Goal: Task Accomplishment & Management: Use online tool/utility

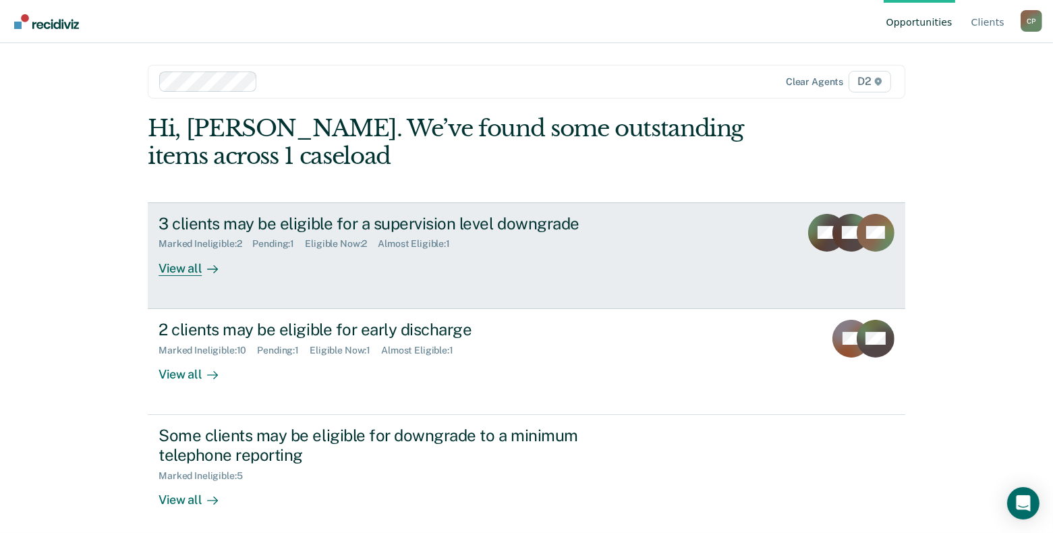
click at [175, 267] on div "View all" at bounding box center [197, 263] width 76 height 26
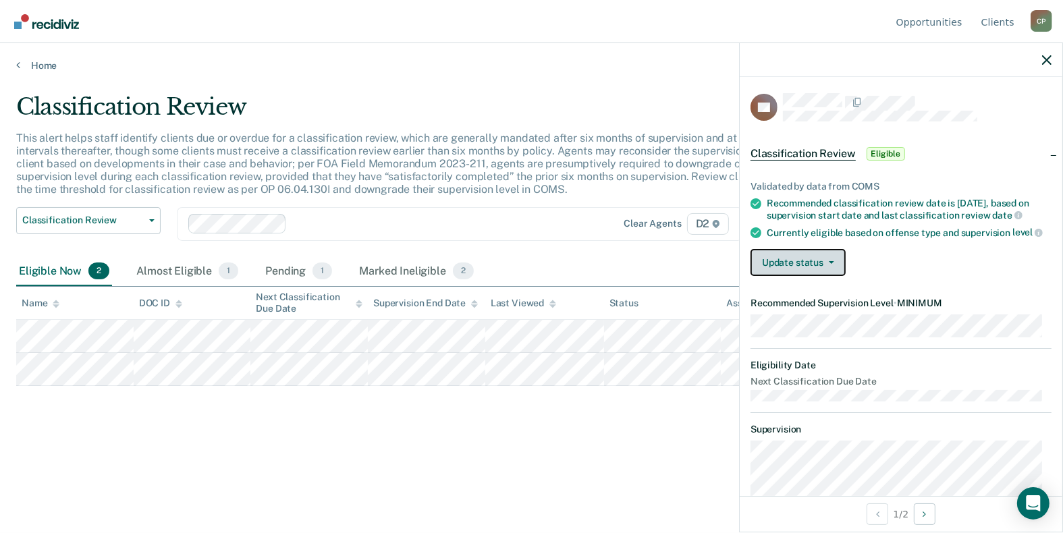
click at [831, 261] on icon "button" at bounding box center [831, 262] width 5 height 3
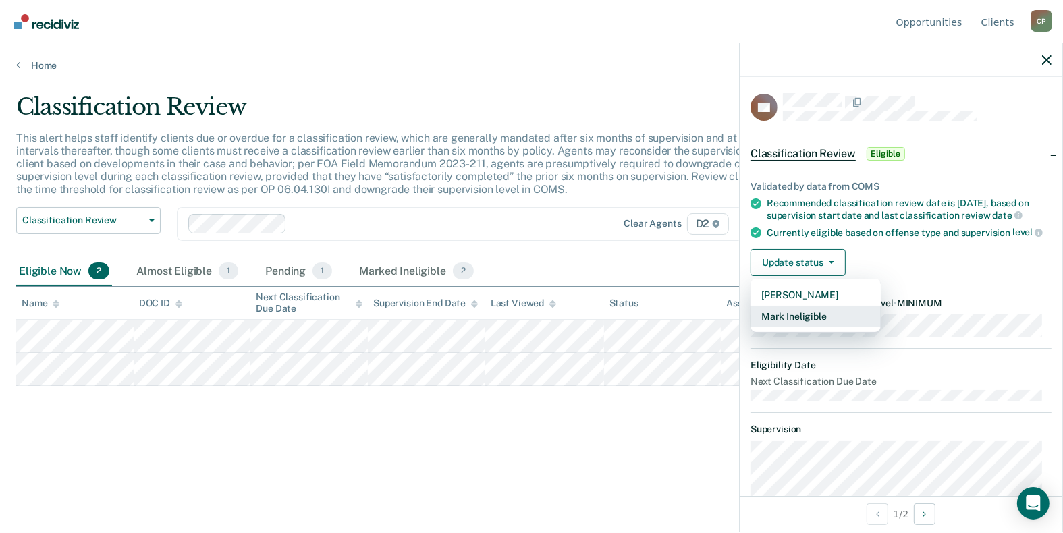
click at [811, 314] on button "Mark Ineligible" at bounding box center [815, 317] width 130 height 22
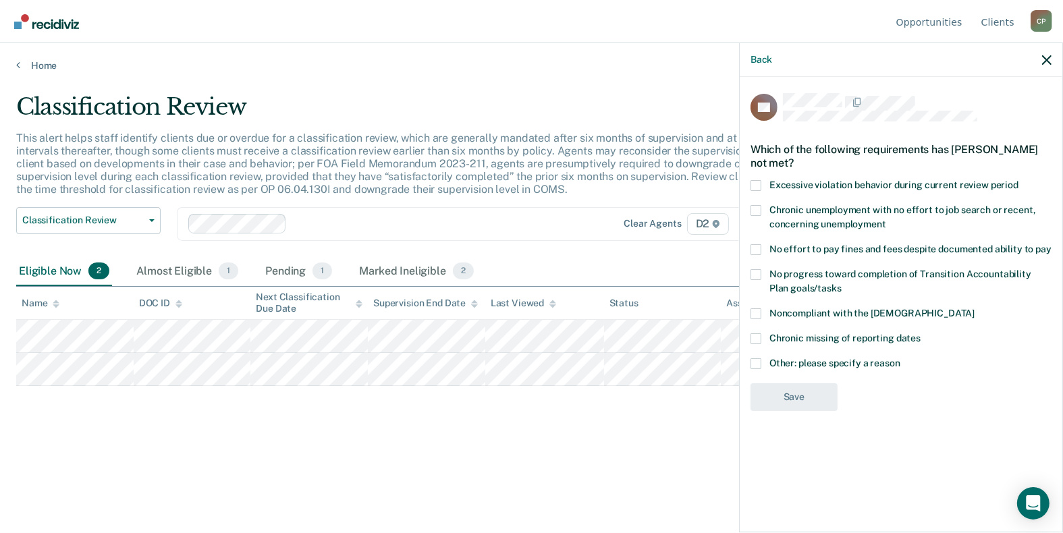
click at [757, 364] on span at bounding box center [755, 363] width 11 height 11
click at [900, 358] on input "Other: please specify a reason" at bounding box center [900, 358] width 0 height 0
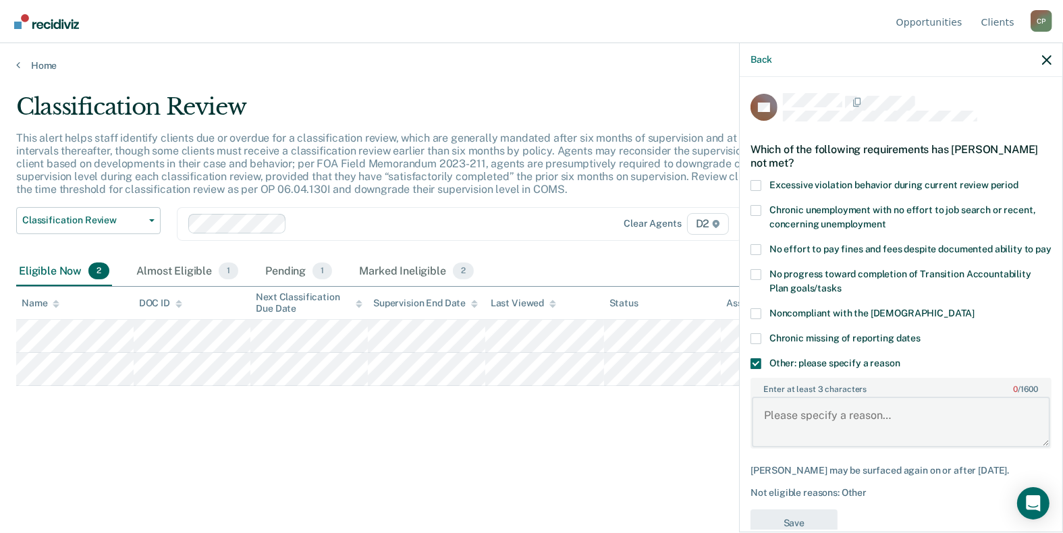
drag, startPoint x: 781, startPoint y: 410, endPoint x: 793, endPoint y: 413, distance: 13.1
click at [781, 409] on textarea "Enter at least 3 characters 0 / 1600" at bounding box center [901, 422] width 298 height 50
type textarea "F"
type textarea "Large amount owing to FOC obligations and failing to make regular payments."
click at [808, 530] on div "Back DS Which of the following requirements has [PERSON_NAME] not met? Excessiv…" at bounding box center [901, 288] width 324 height 490
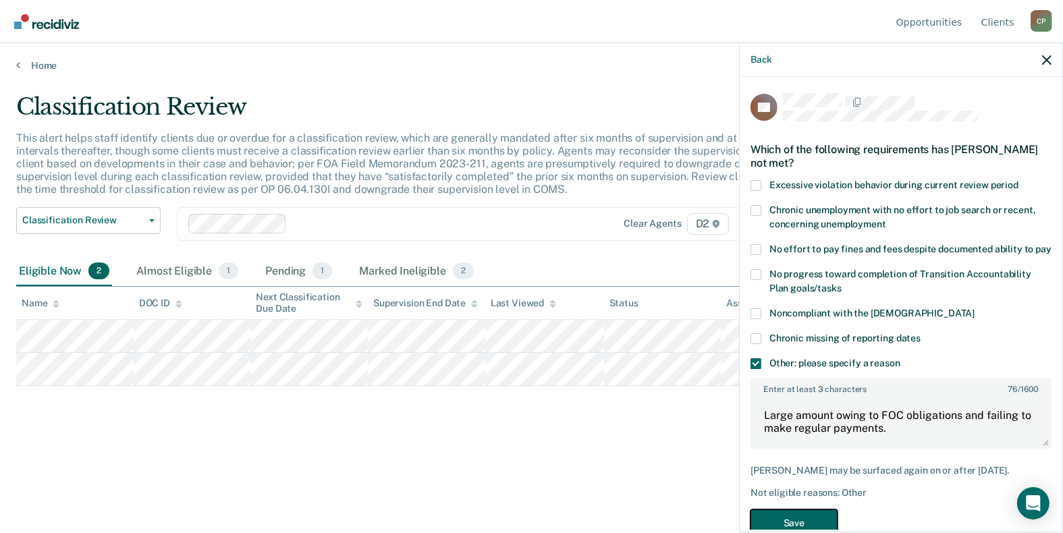
click at [789, 524] on button "Save" at bounding box center [793, 523] width 87 height 28
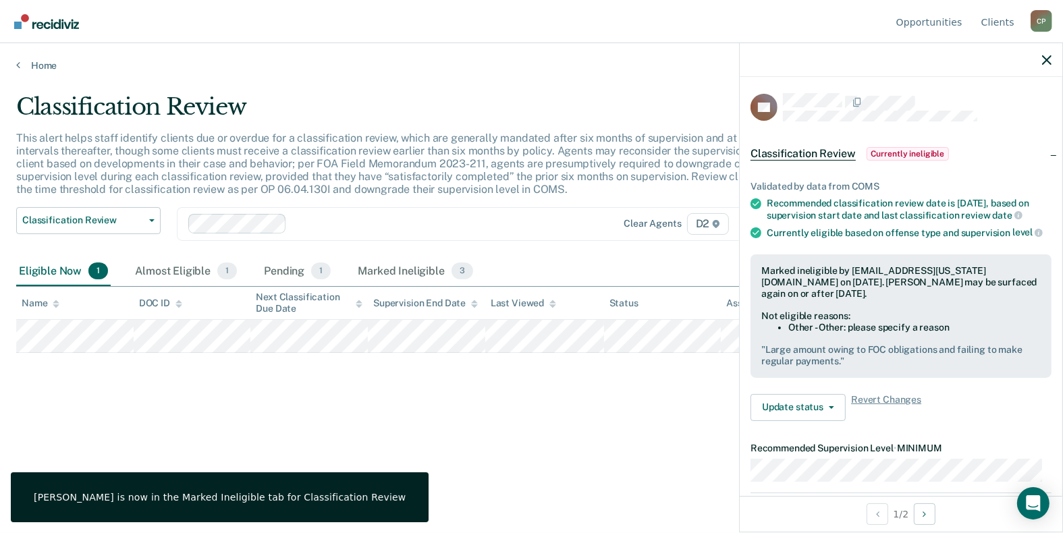
click at [57, 300] on icon at bounding box center [56, 304] width 7 height 9
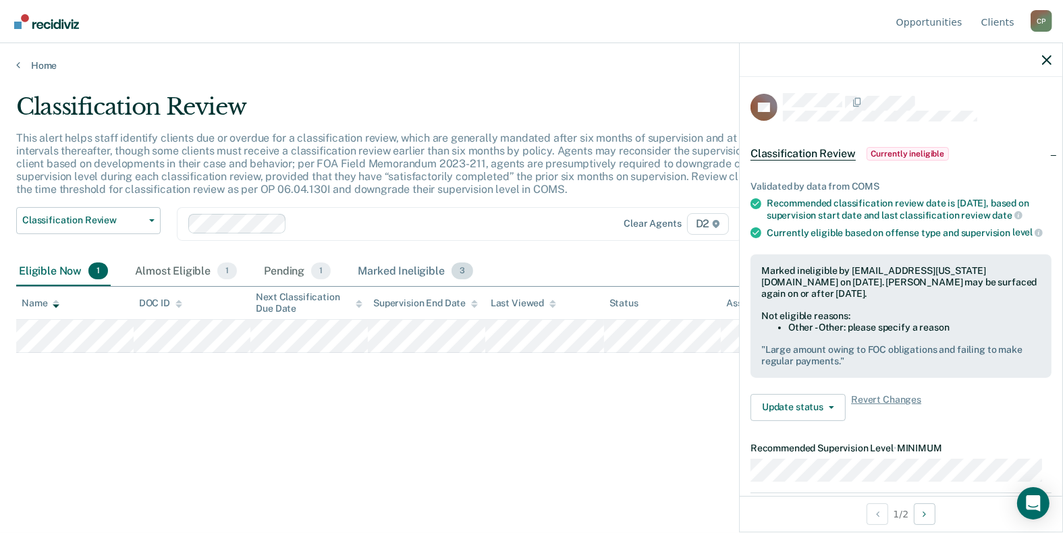
click at [461, 269] on span "3" at bounding box center [462, 271] width 22 height 18
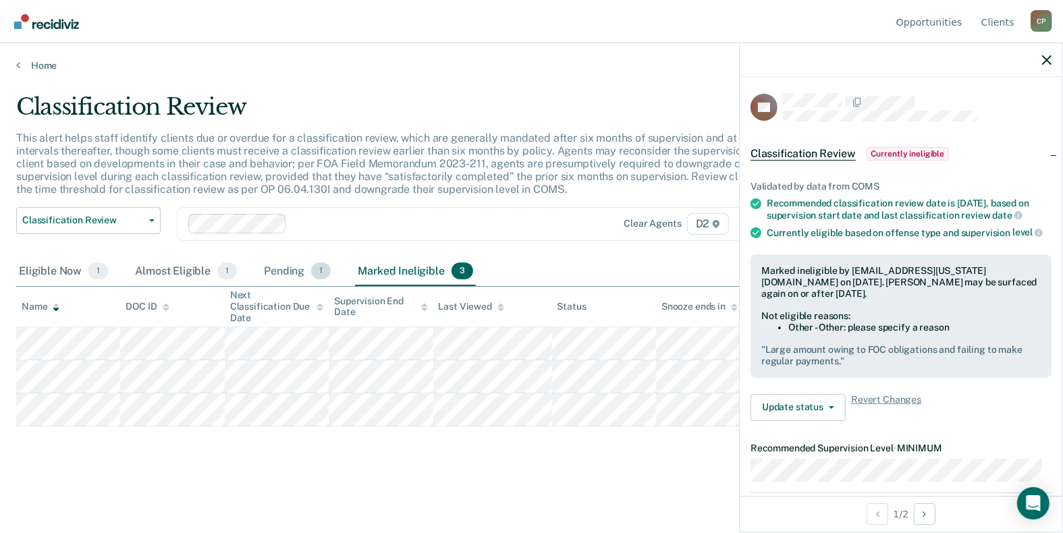
click at [318, 270] on span "1" at bounding box center [321, 271] width 20 height 18
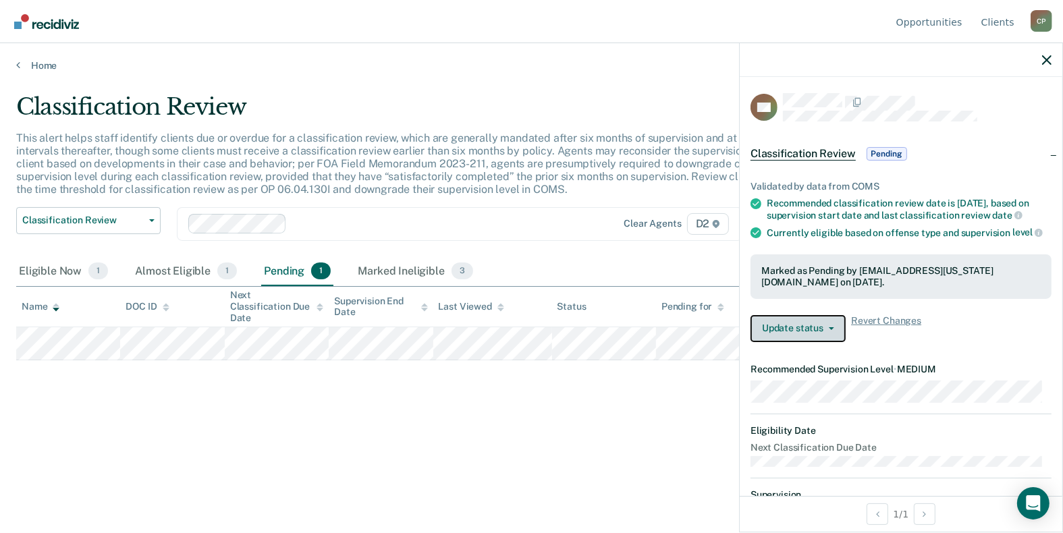
click at [819, 336] on button "Update status" at bounding box center [797, 328] width 95 height 27
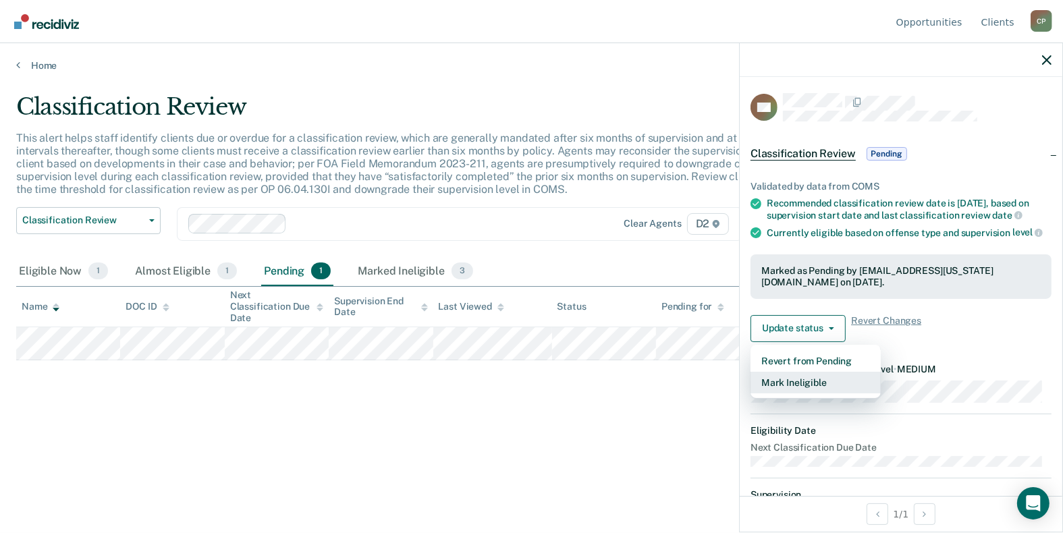
click at [795, 391] on button "Mark Ineligible" at bounding box center [815, 383] width 130 height 22
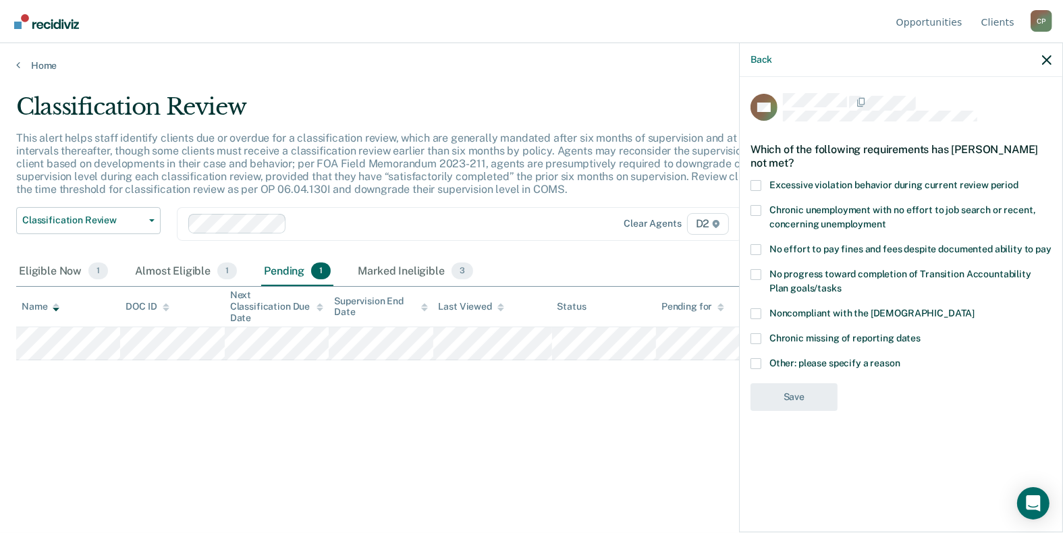
click at [758, 311] on span at bounding box center [755, 313] width 11 height 11
click at [974, 308] on input "Noncompliant with the [DEMOGRAPHIC_DATA]" at bounding box center [974, 308] width 0 height 0
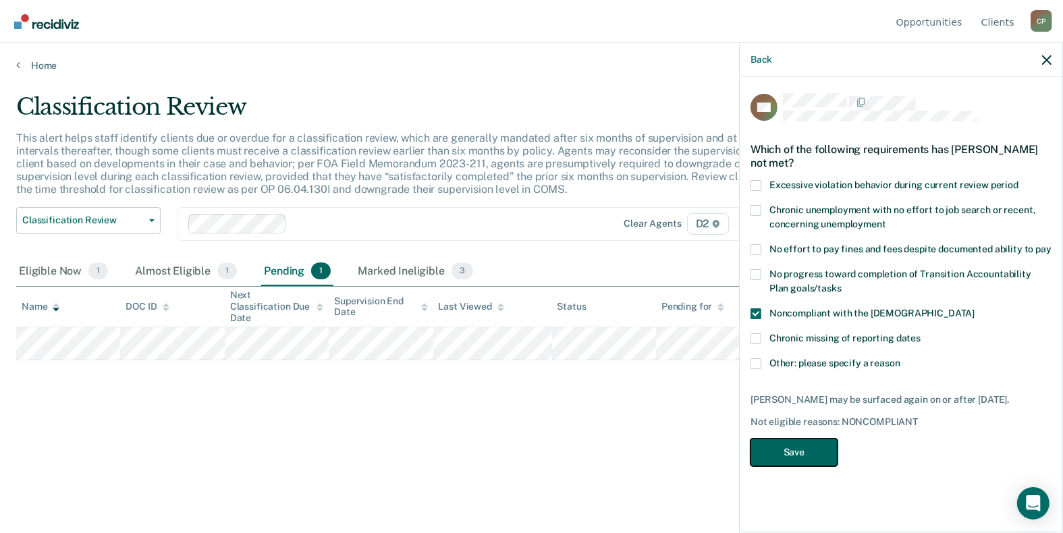
click at [798, 449] on button "Save" at bounding box center [793, 453] width 87 height 28
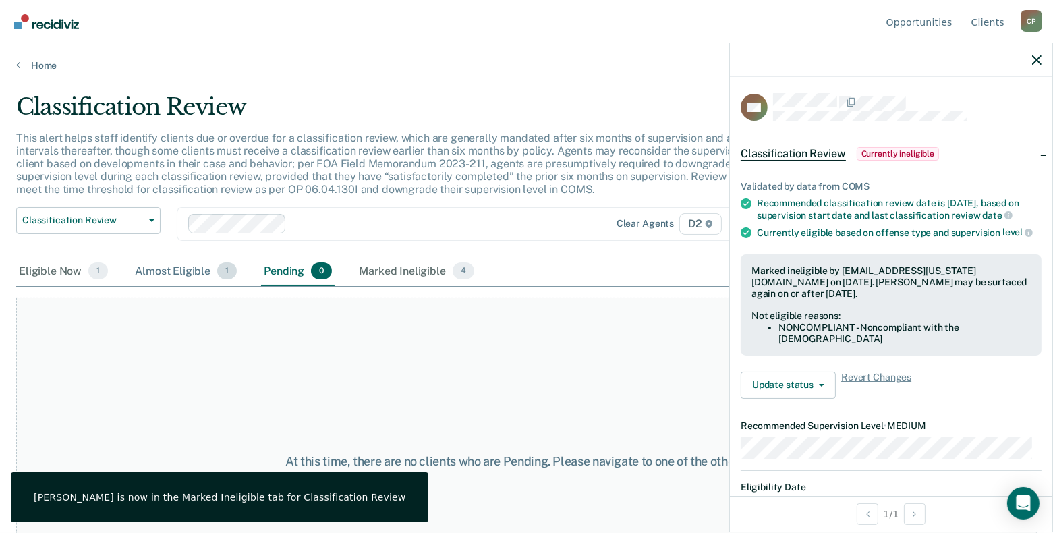
click at [226, 268] on span "1" at bounding box center [227, 271] width 20 height 18
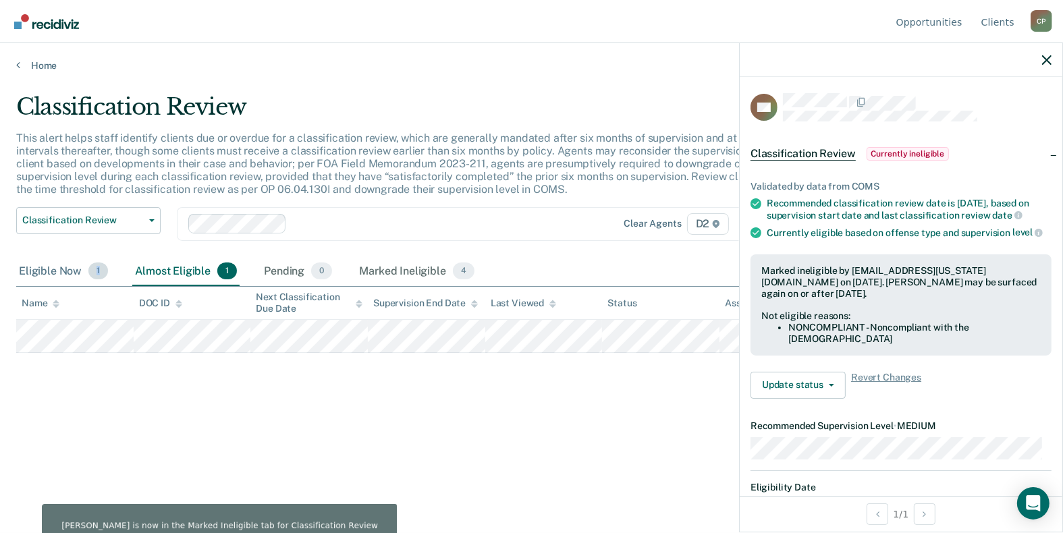
click at [97, 272] on span "1" at bounding box center [98, 271] width 20 height 18
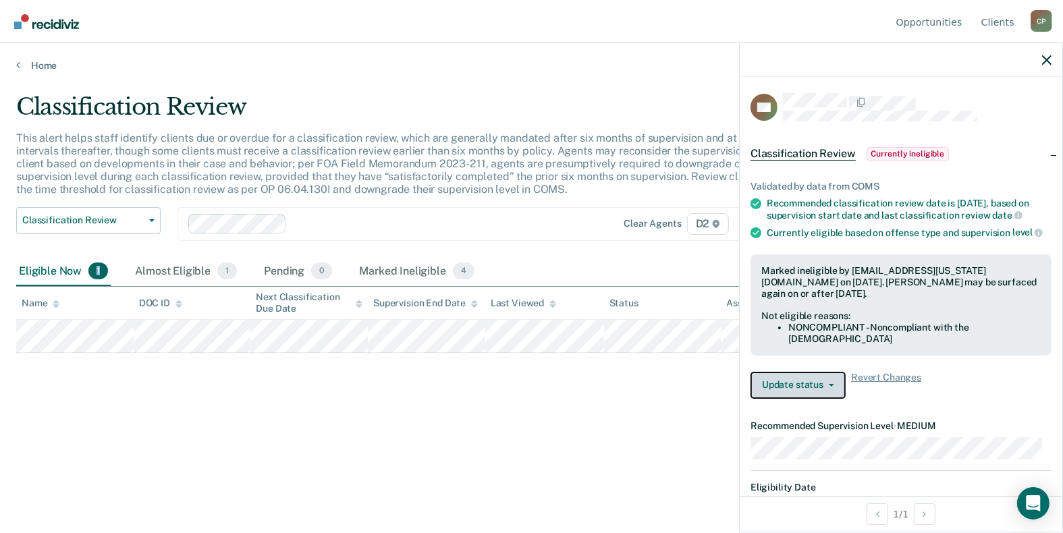
click at [831, 391] on button "Update status" at bounding box center [797, 385] width 95 height 27
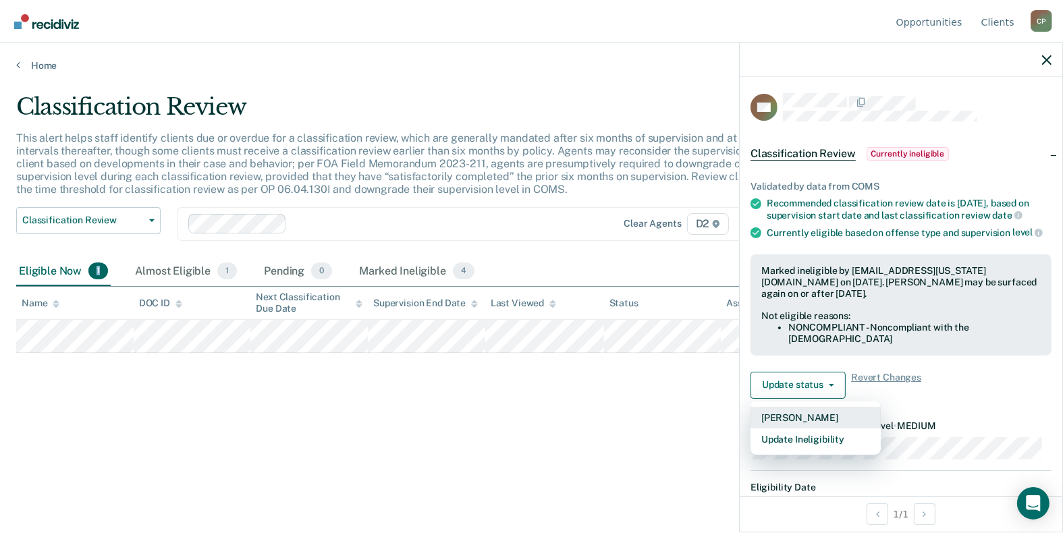
click at [797, 428] on button "[PERSON_NAME]" at bounding box center [815, 418] width 130 height 22
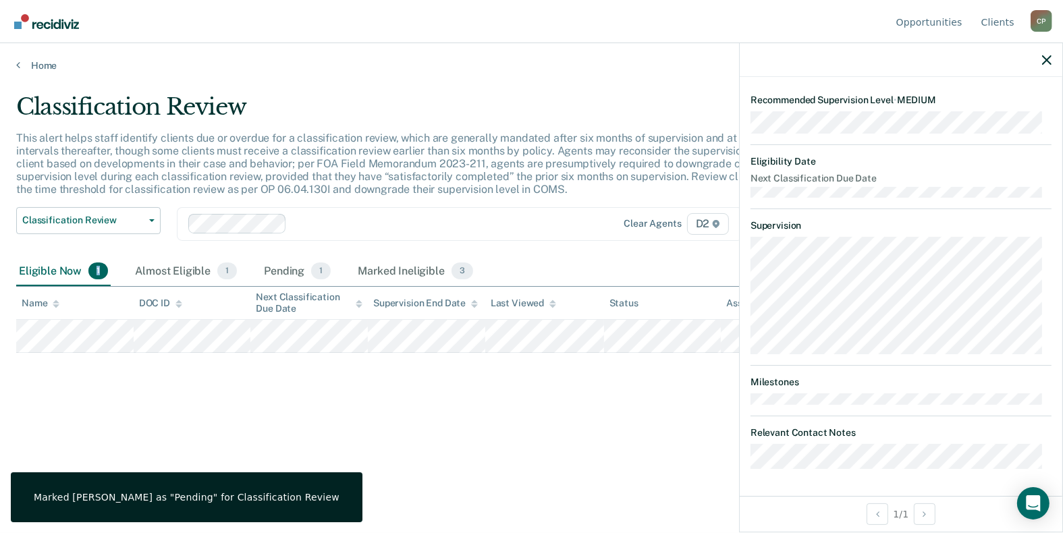
scroll to position [277, 0]
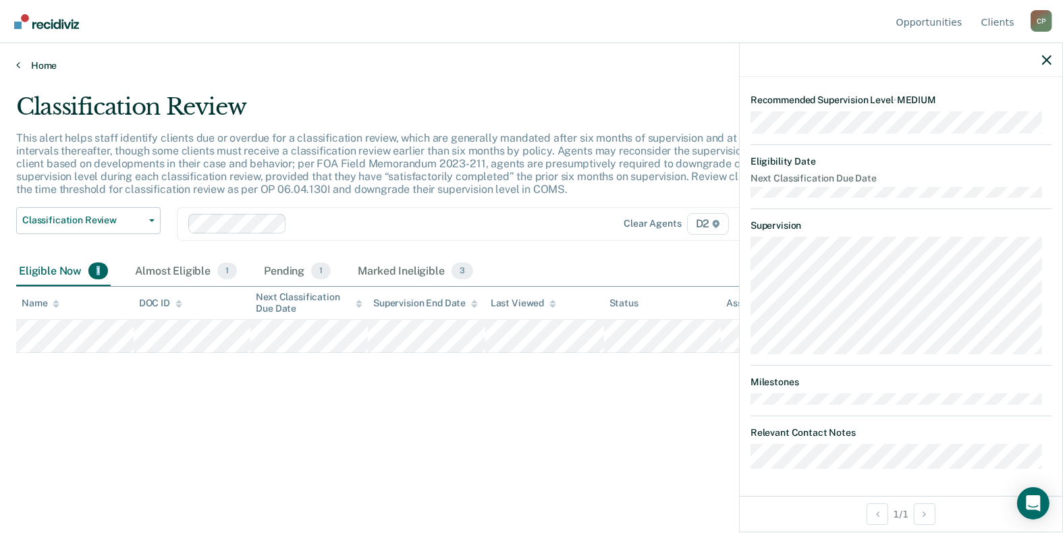
click at [20, 60] on link "Home" at bounding box center [531, 65] width 1030 height 12
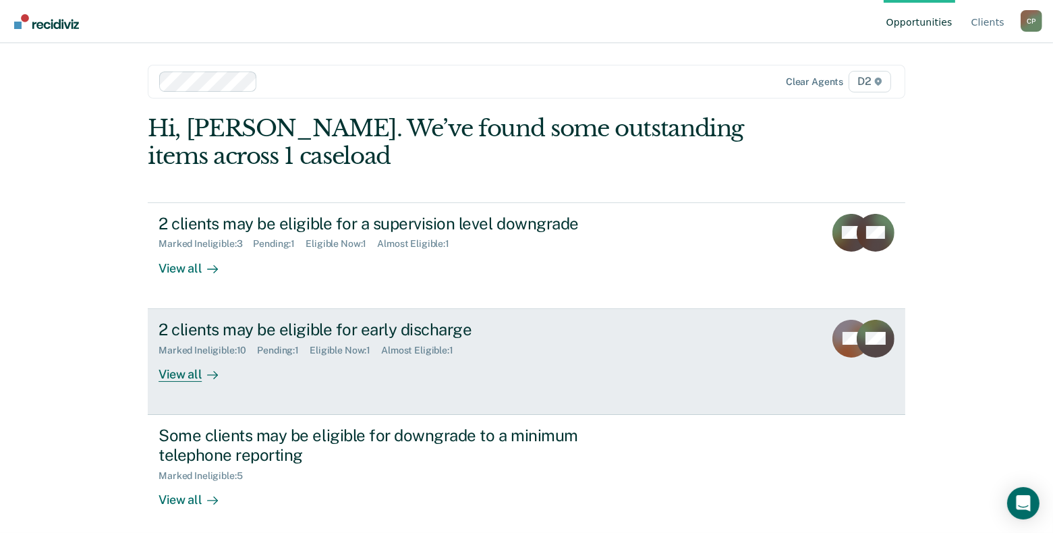
click at [186, 375] on div "View all" at bounding box center [197, 369] width 76 height 26
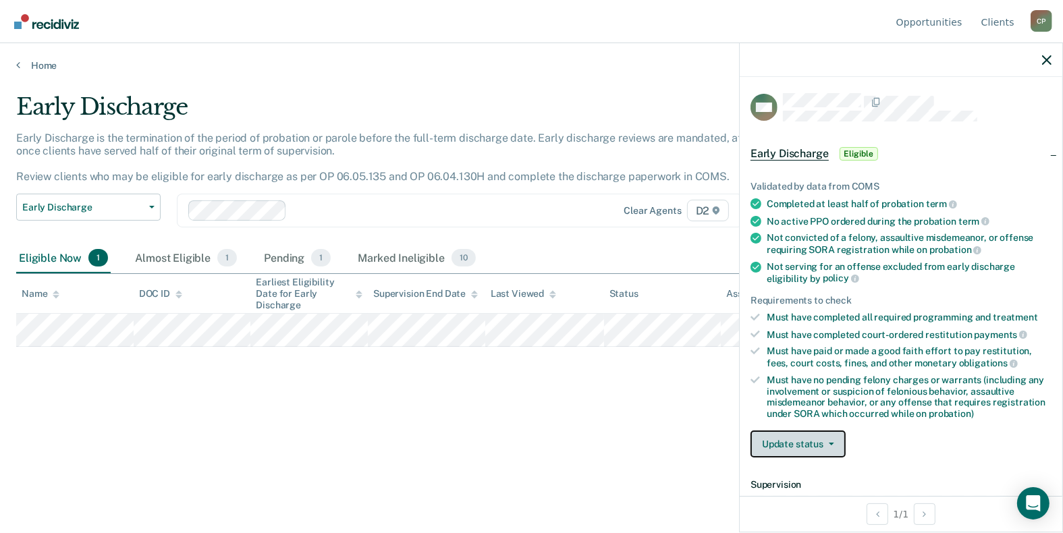
click at [829, 436] on button "Update status" at bounding box center [797, 443] width 95 height 27
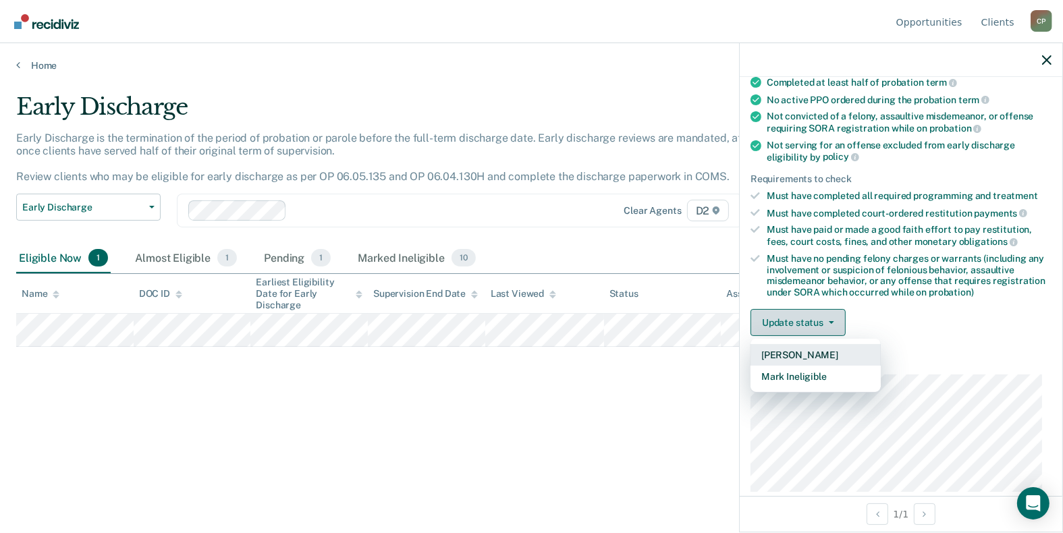
scroll to position [122, 0]
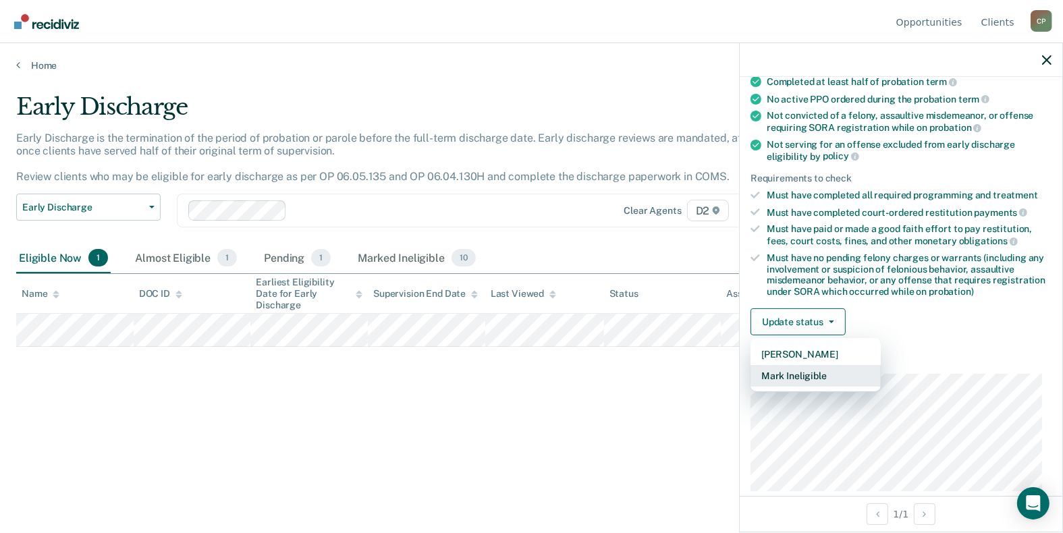
click at [800, 371] on button "Mark Ineligible" at bounding box center [815, 376] width 130 height 22
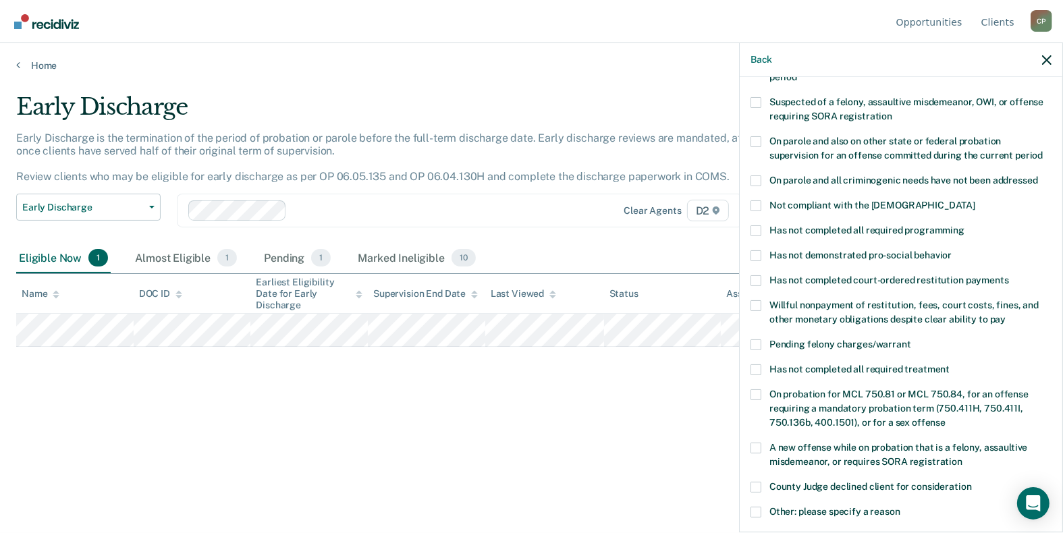
click at [758, 225] on span at bounding box center [755, 230] width 11 height 11
click at [964, 225] on input "Has not completed all required programming" at bounding box center [964, 225] width 0 height 0
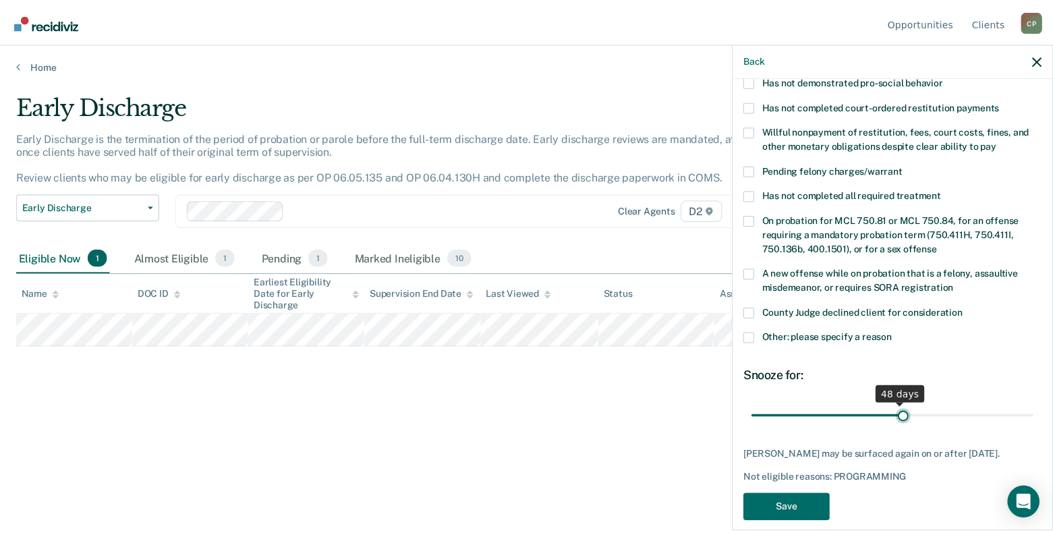
scroll to position [308, 0]
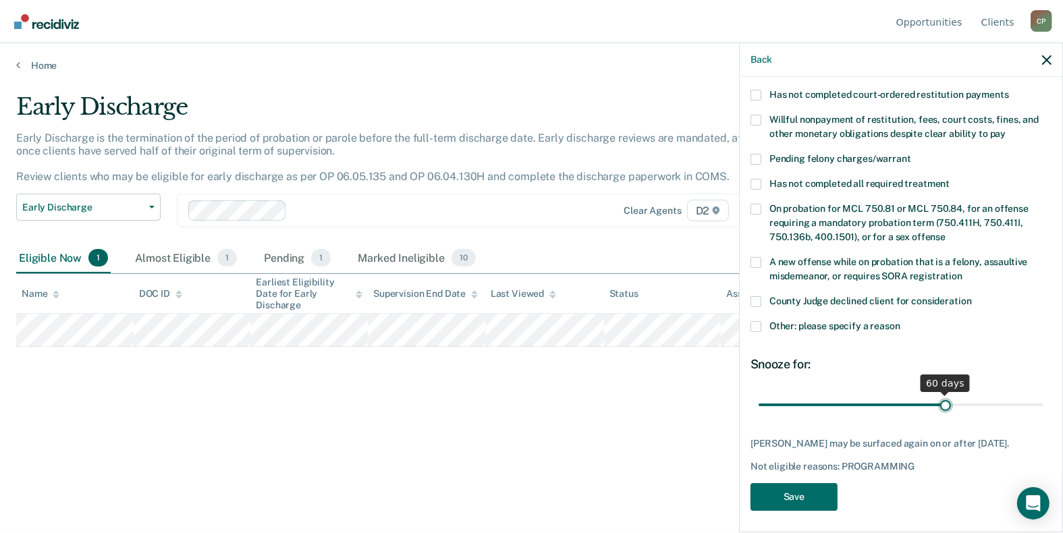
drag, startPoint x: 851, startPoint y: 389, endPoint x: 940, endPoint y: 388, distance: 89.1
type input "60"
click at [940, 393] on input "range" at bounding box center [900, 405] width 285 height 24
click at [804, 483] on button "Save" at bounding box center [793, 497] width 87 height 28
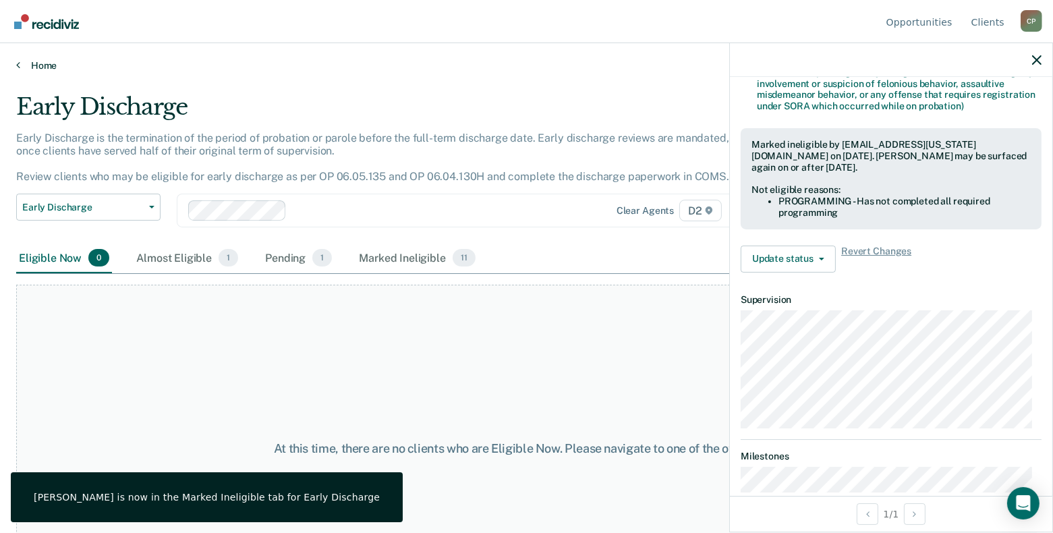
click at [18, 63] on icon at bounding box center [18, 64] width 4 height 11
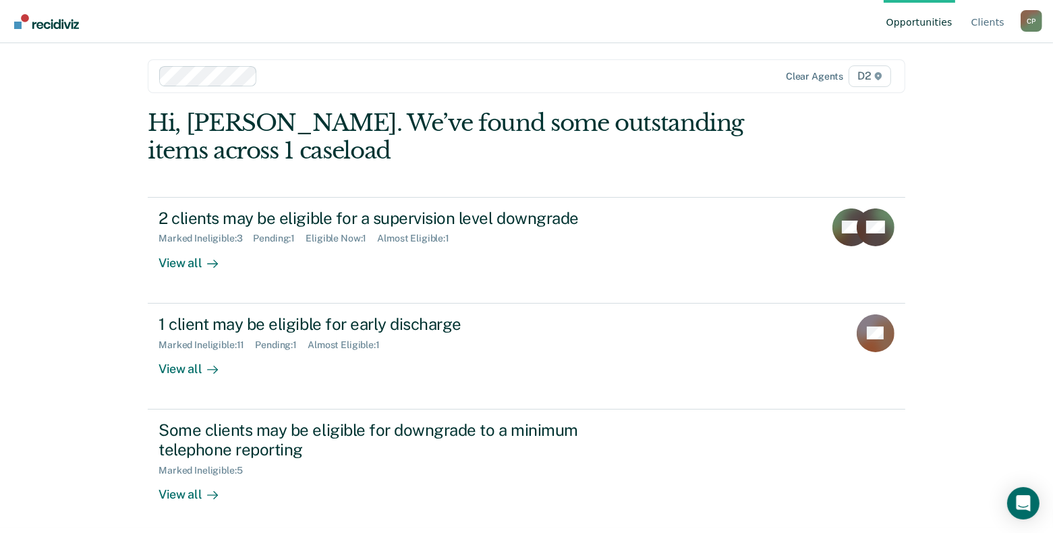
scroll to position [6, 0]
